Goal: Task Accomplishment & Management: Use online tool/utility

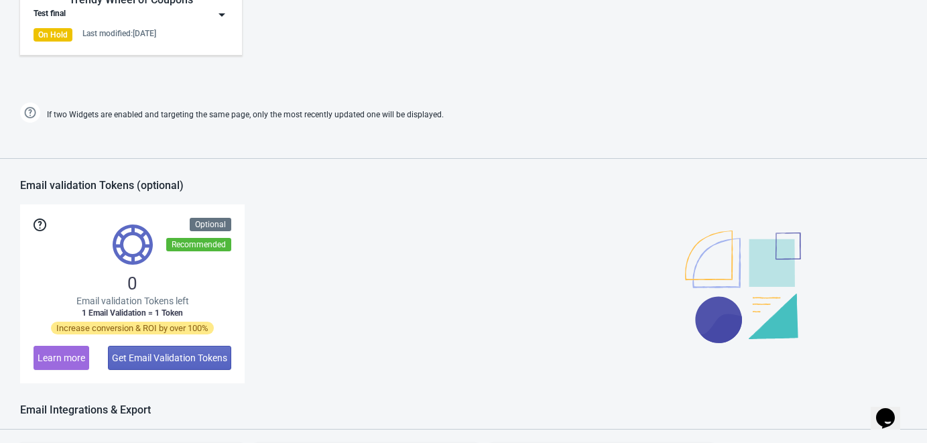
scroll to position [547, 0]
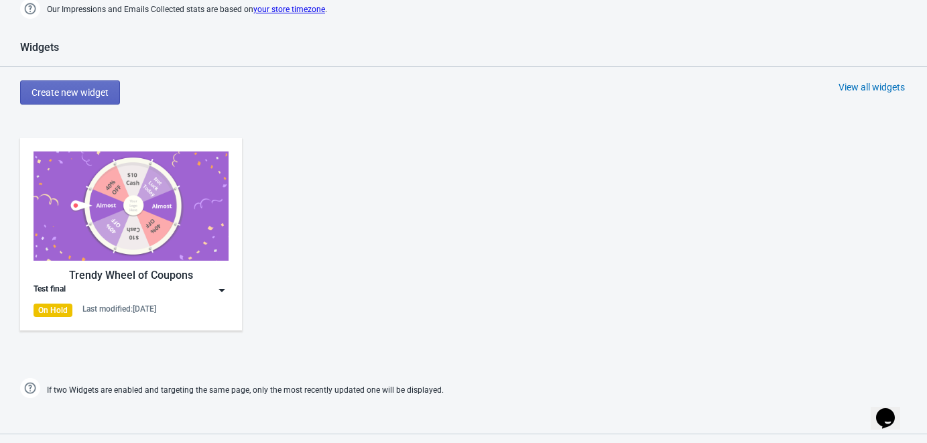
click at [220, 290] on img at bounding box center [221, 289] width 13 height 13
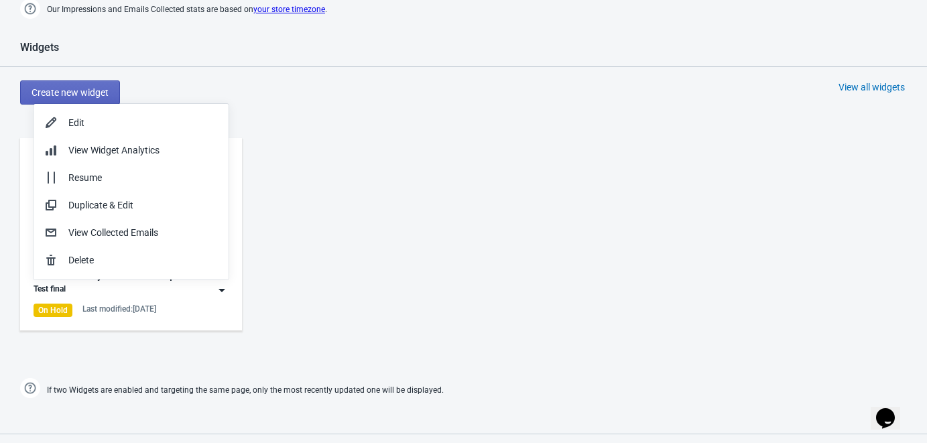
click at [319, 275] on div "Trendy Wheel of Coupons Test final On Hold Last modified: [DATE]" at bounding box center [463, 245] width 927 height 241
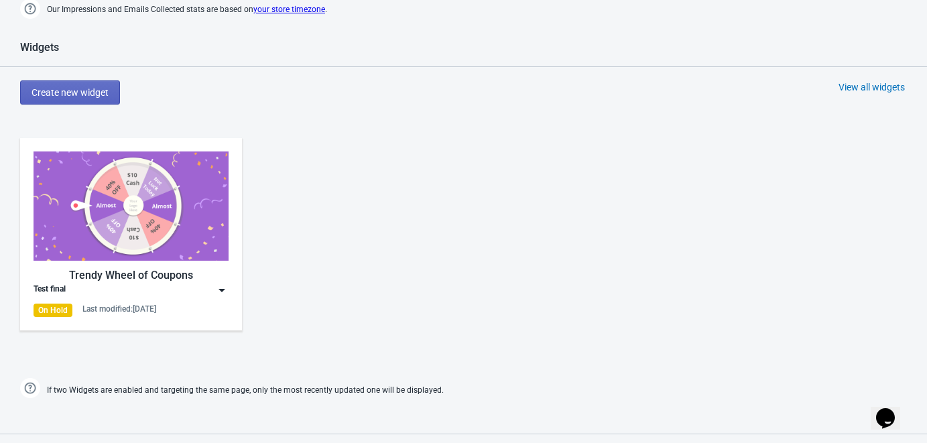
click at [223, 287] on img at bounding box center [221, 289] width 13 height 13
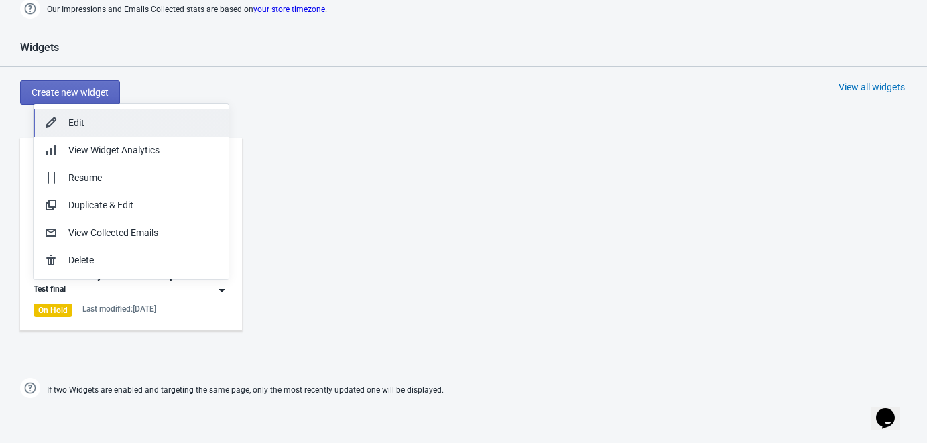
click at [85, 125] on div "Edit" at bounding box center [142, 123] width 149 height 14
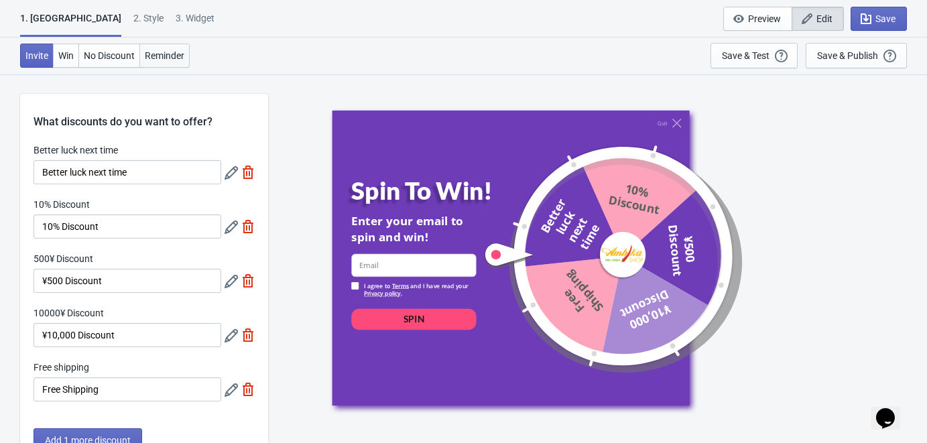
click at [180, 55] on span "Reminder" at bounding box center [165, 55] width 40 height 11
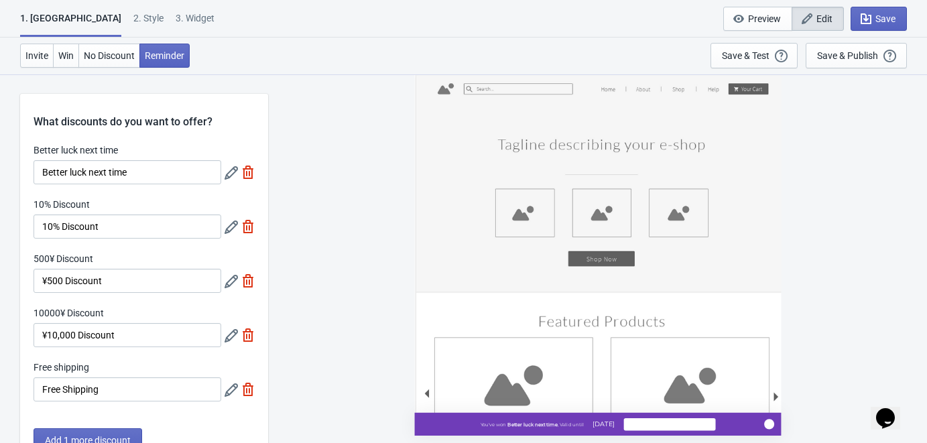
click at [133, 12] on div "2 . Style" at bounding box center [148, 22] width 30 height 23
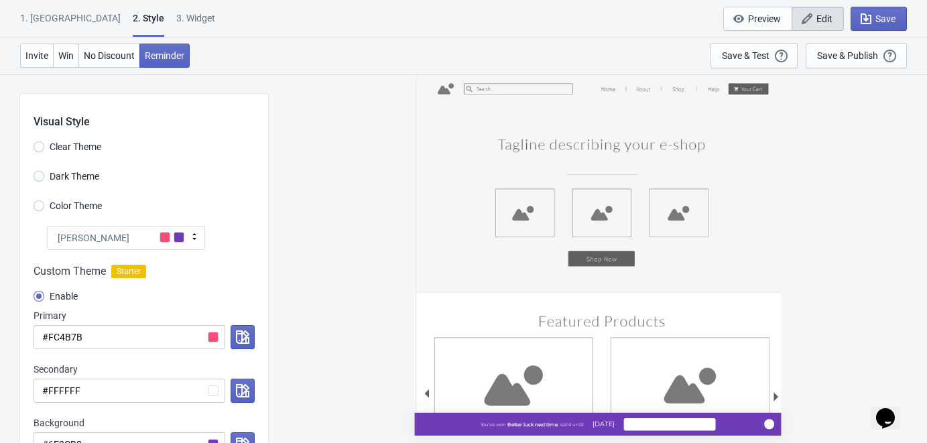
click at [137, 8] on div "1. Coupon 2 . Style 3. Widget 1. Coupon 2 . Style 3. Widget Save and Exit Previ…" at bounding box center [463, 19] width 927 height 38
click at [176, 17] on div "3. Widget" at bounding box center [195, 22] width 39 height 23
select select "homepageOnly"
select select "period"
select select "1"
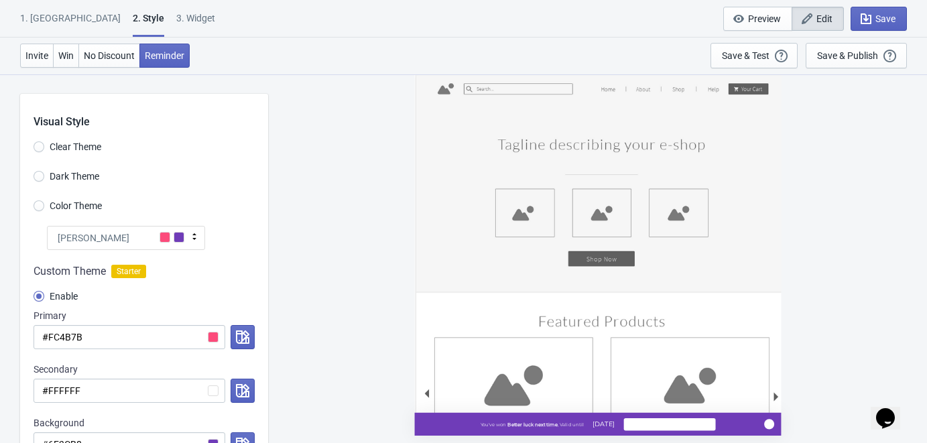
select select "left"
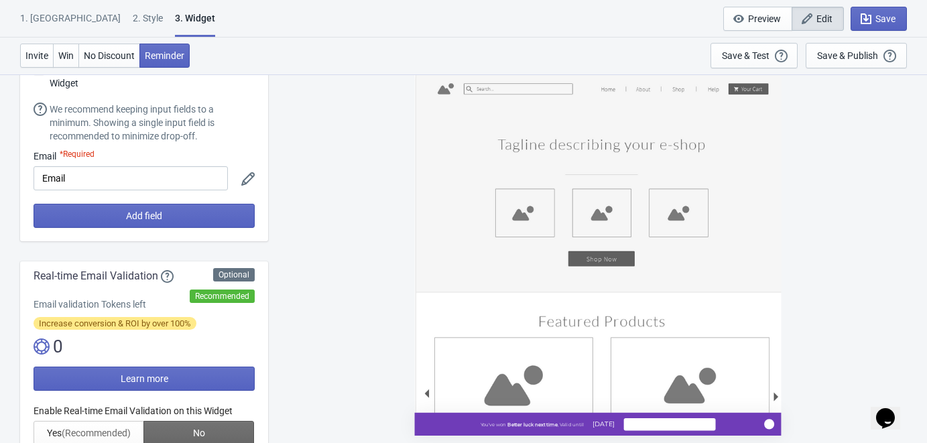
scroll to position [62, 0]
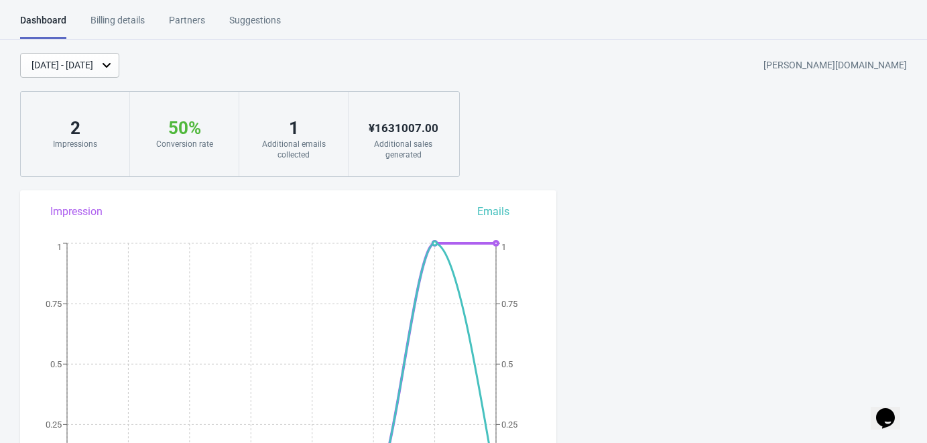
click at [93, 71] on div "[DATE] - [DATE]" at bounding box center [62, 65] width 62 height 14
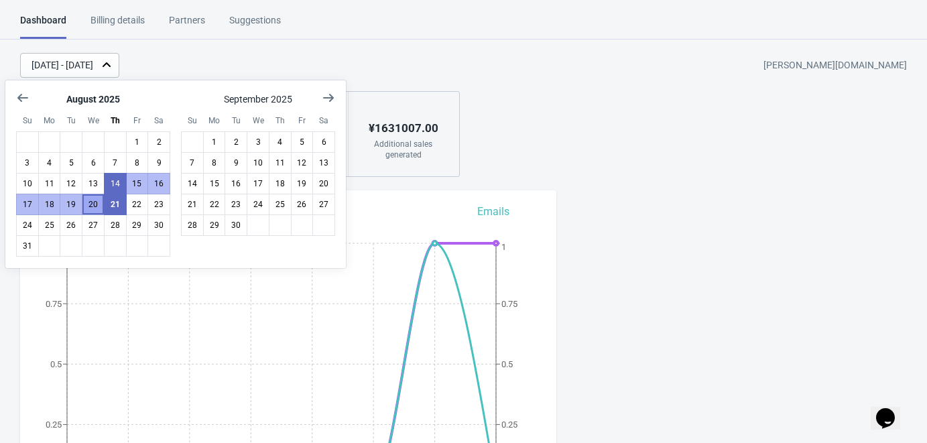
click at [90, 205] on button "20" at bounding box center [93, 204] width 23 height 21
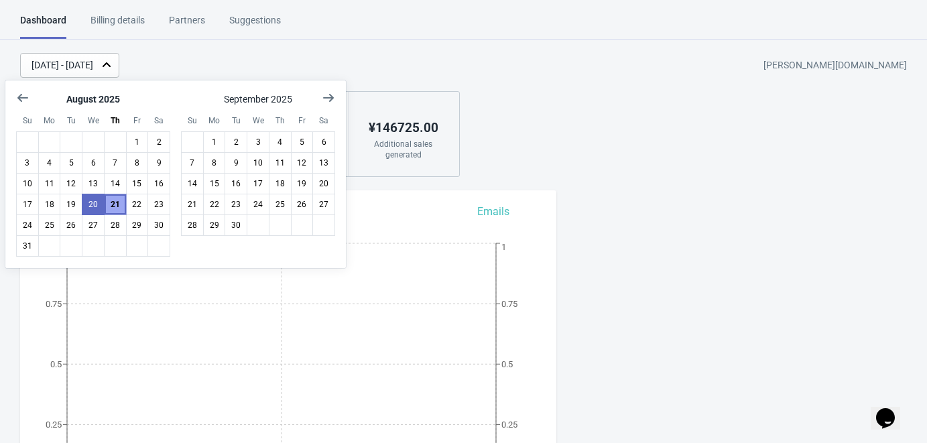
click at [109, 206] on button "21" at bounding box center [115, 204] width 23 height 21
click at [617, 141] on div "[DATE] - [DATE] [PERSON_NAME][DOMAIN_NAME] 2 Impressions 50 % Your Tada Widget …" at bounding box center [463, 115] width 927 height 124
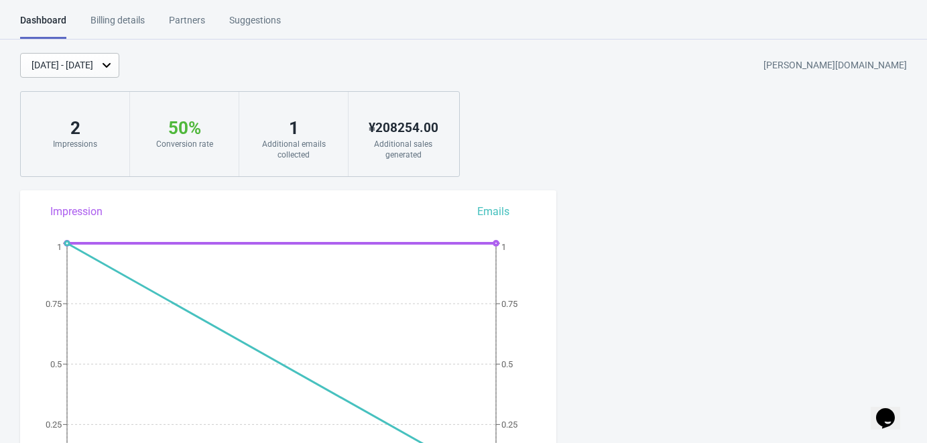
click at [527, 137] on div "[DATE] - [DATE] [PERSON_NAME][DOMAIN_NAME] 2 Impressions 50 % Your Tada Widget …" at bounding box center [463, 115] width 927 height 124
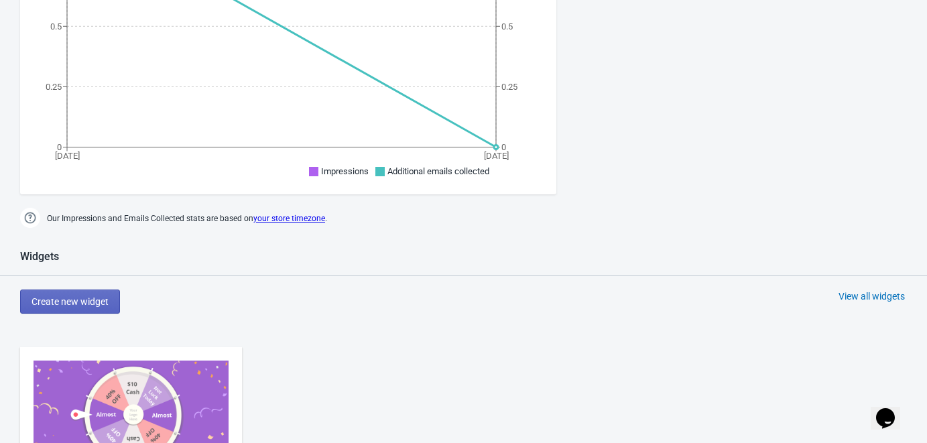
scroll to position [338, 0]
